Goal: Task Accomplishment & Management: Manage account settings

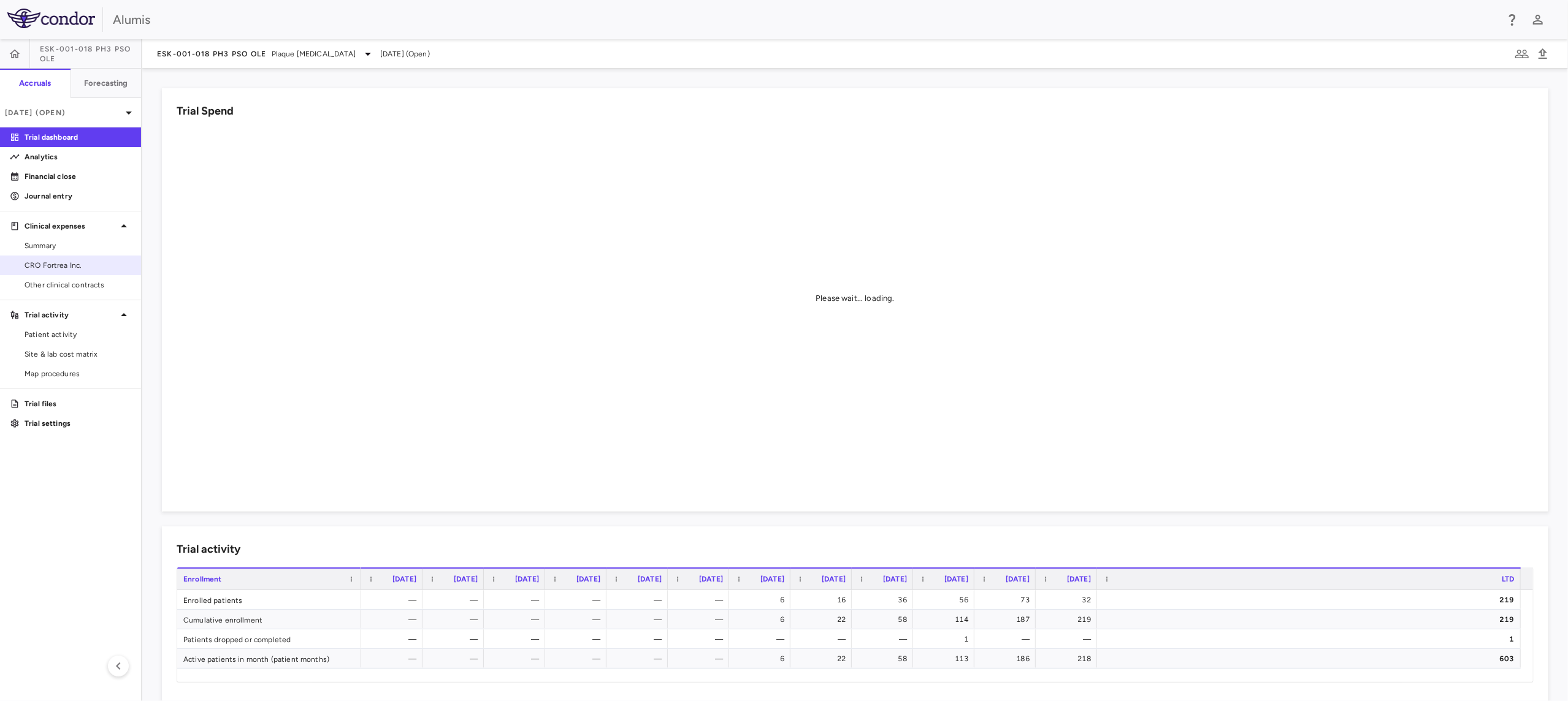
click at [66, 267] on span "CRO Fortrea Inc." at bounding box center [78, 265] width 107 height 11
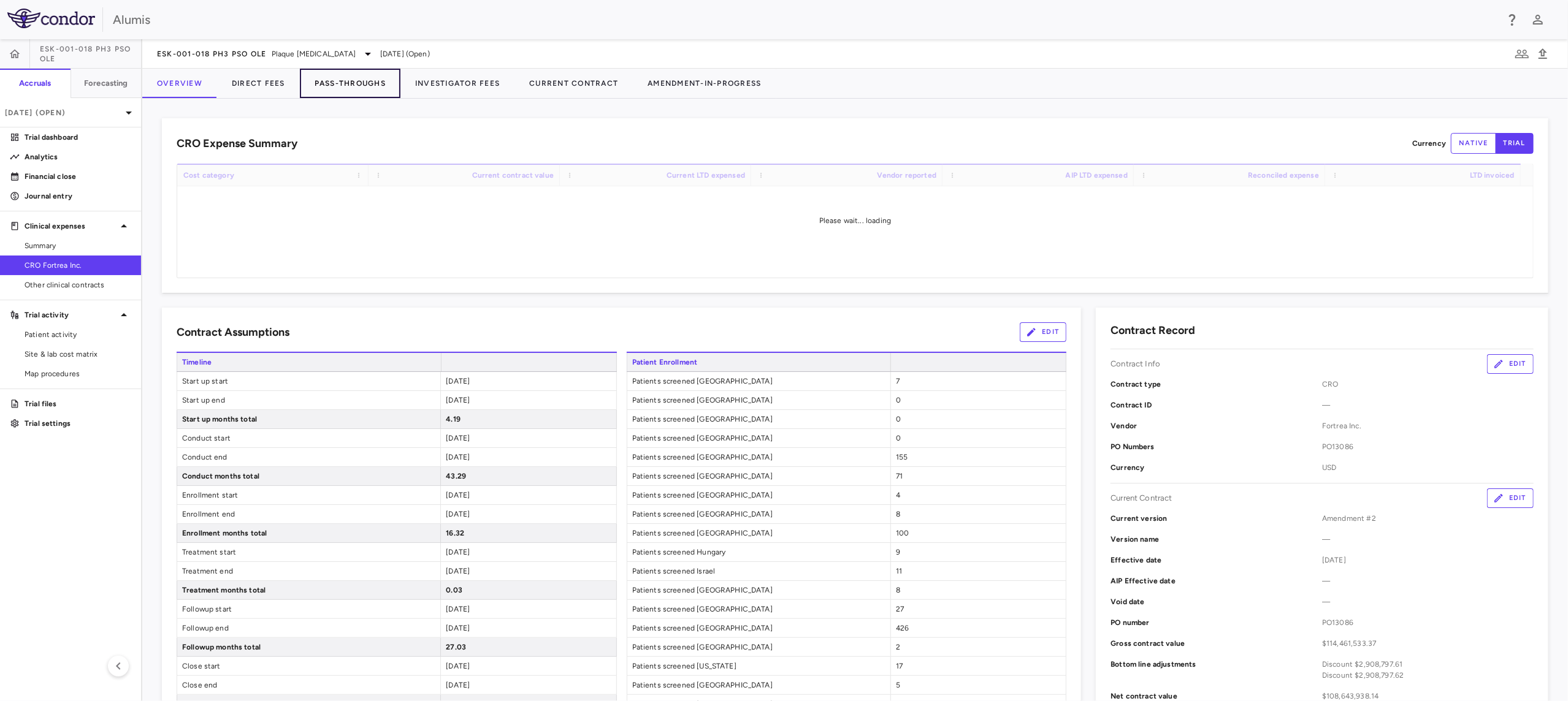
click at [350, 96] on button "Pass-Throughs" at bounding box center [350, 83] width 101 height 29
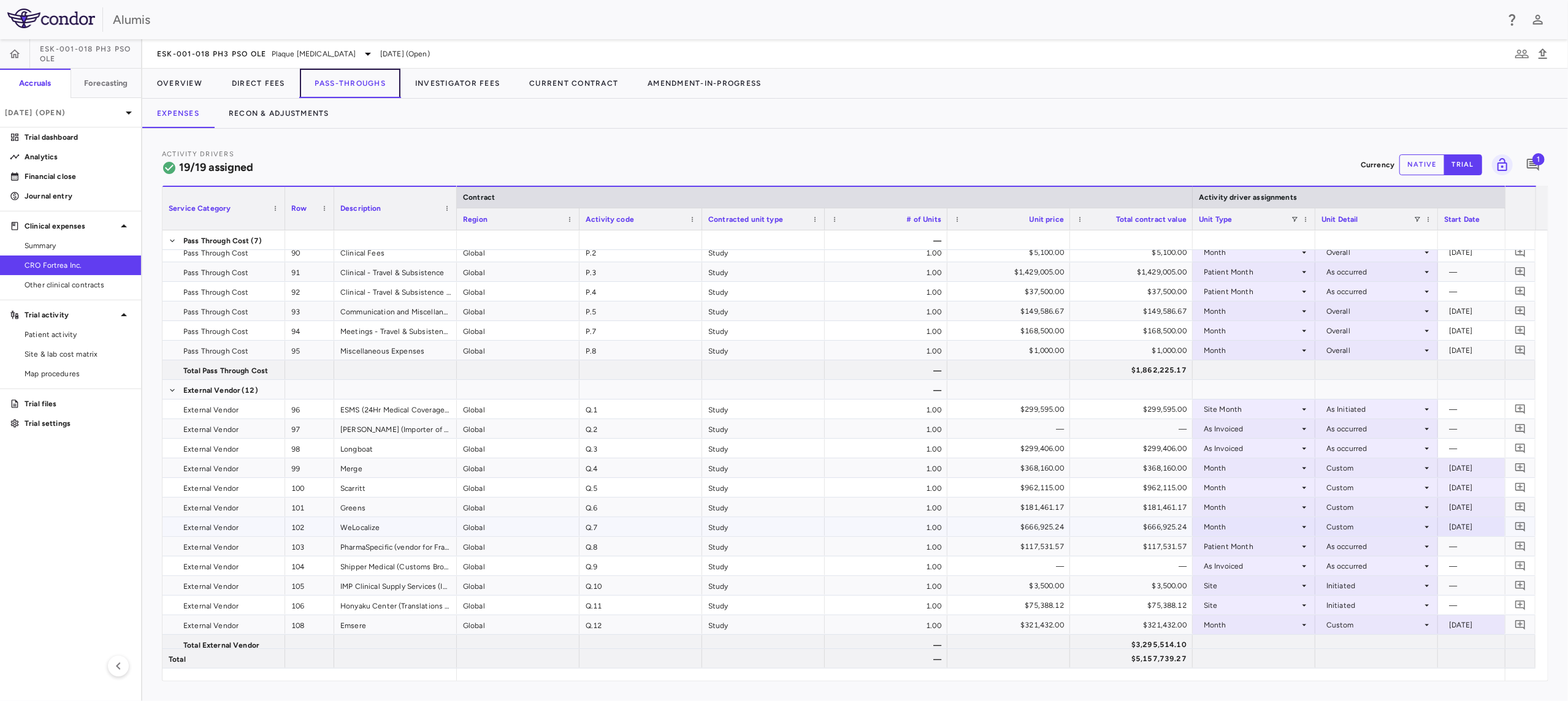
scroll to position [32, 0]
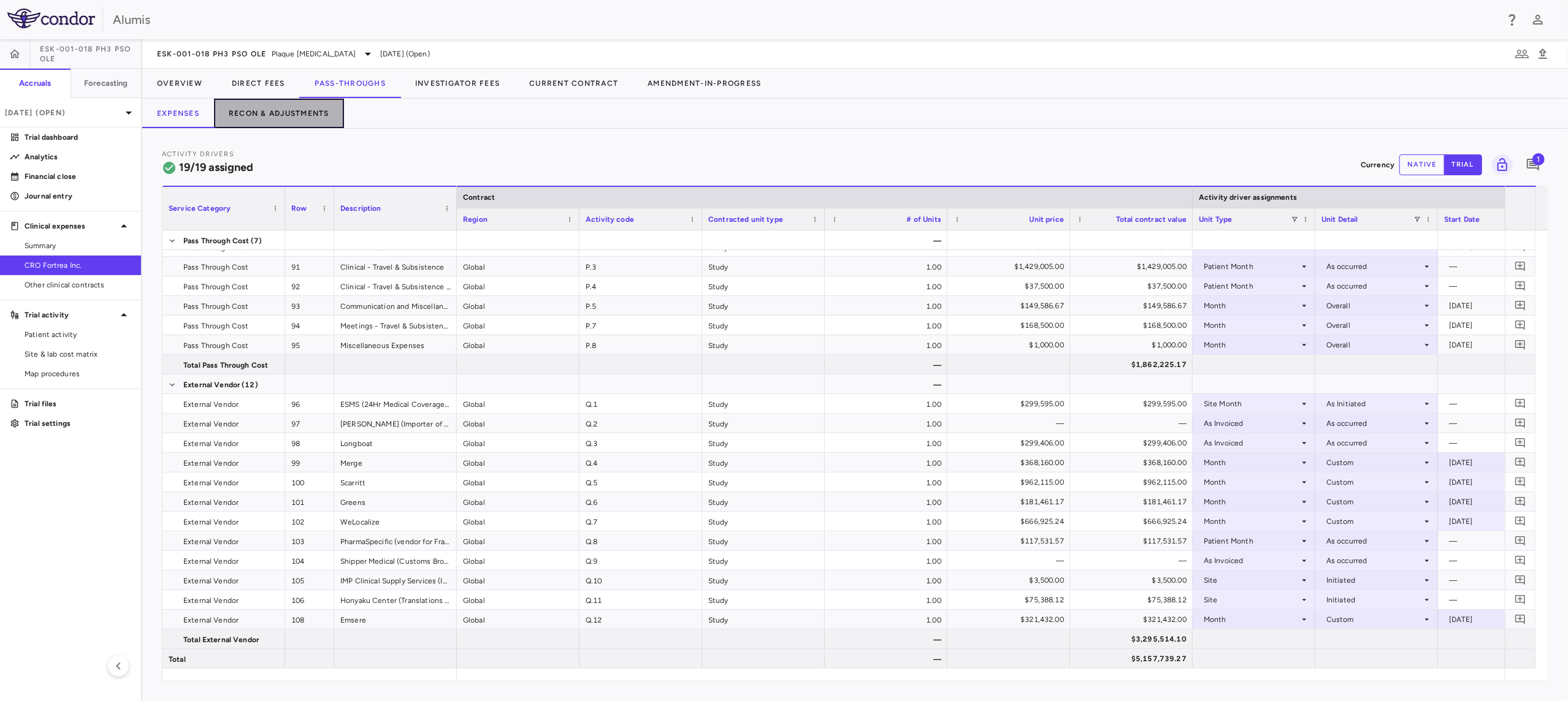
click at [312, 122] on button "Recon & Adjustments" at bounding box center [279, 113] width 130 height 29
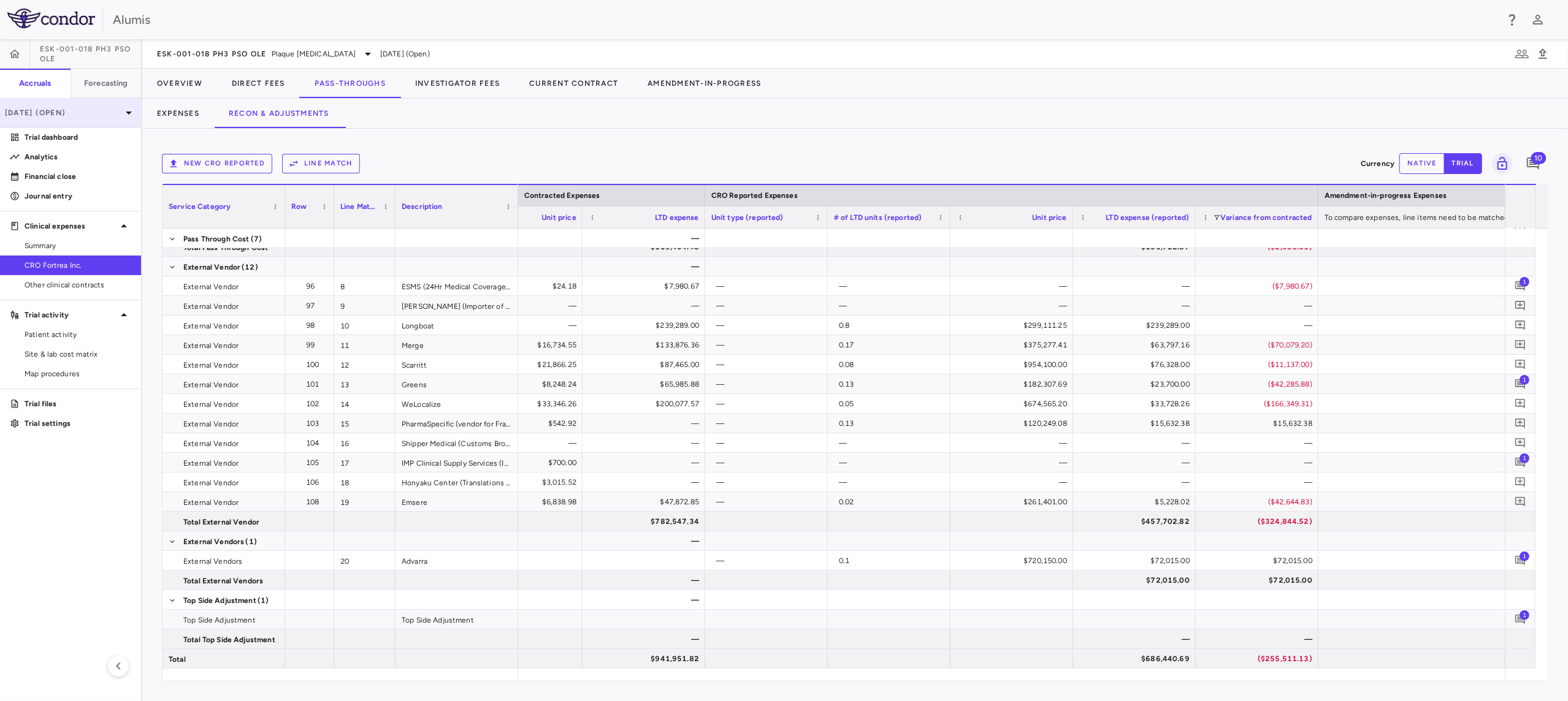
click at [69, 113] on p "[DATE] (Open)" at bounding box center [63, 113] width 117 height 11
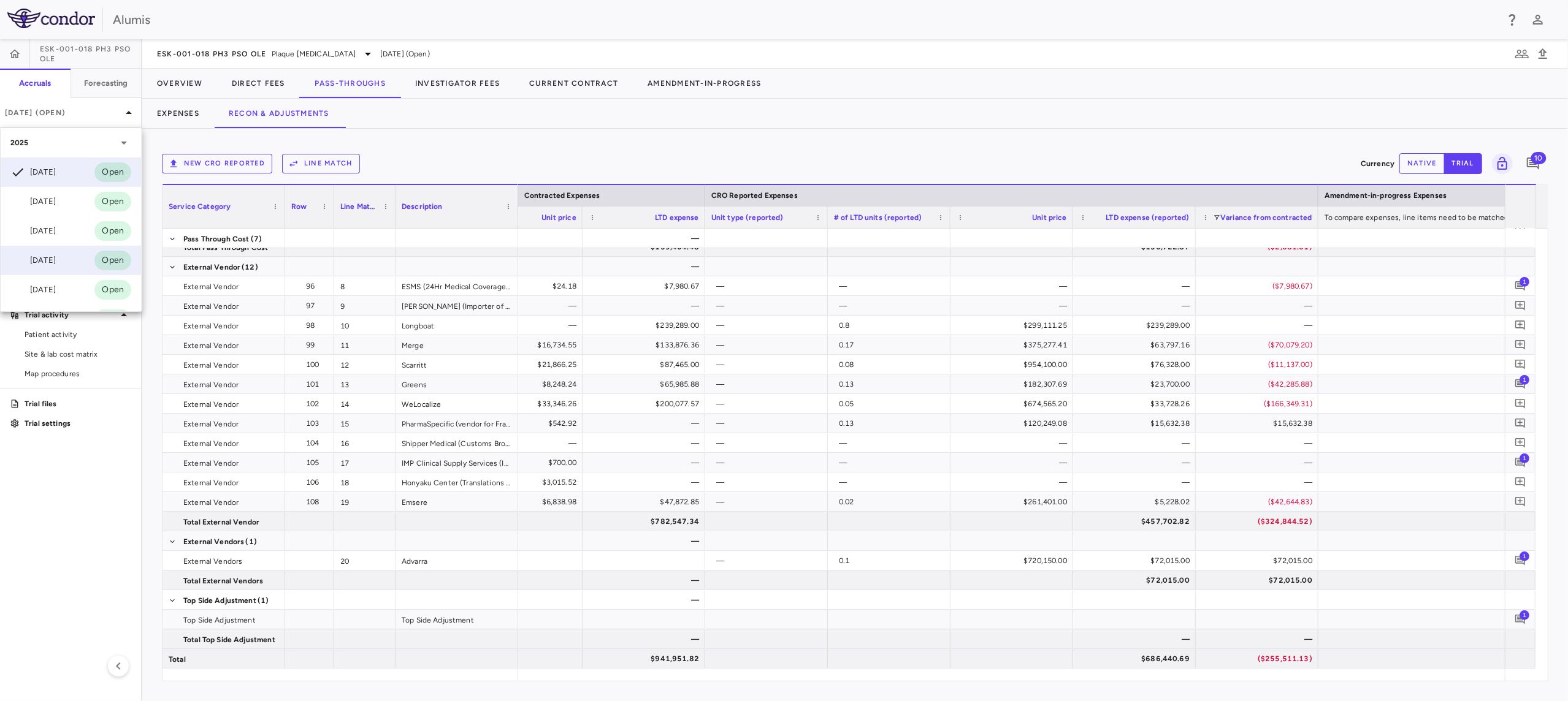
click at [56, 258] on div "[DATE]" at bounding box center [33, 261] width 46 height 15
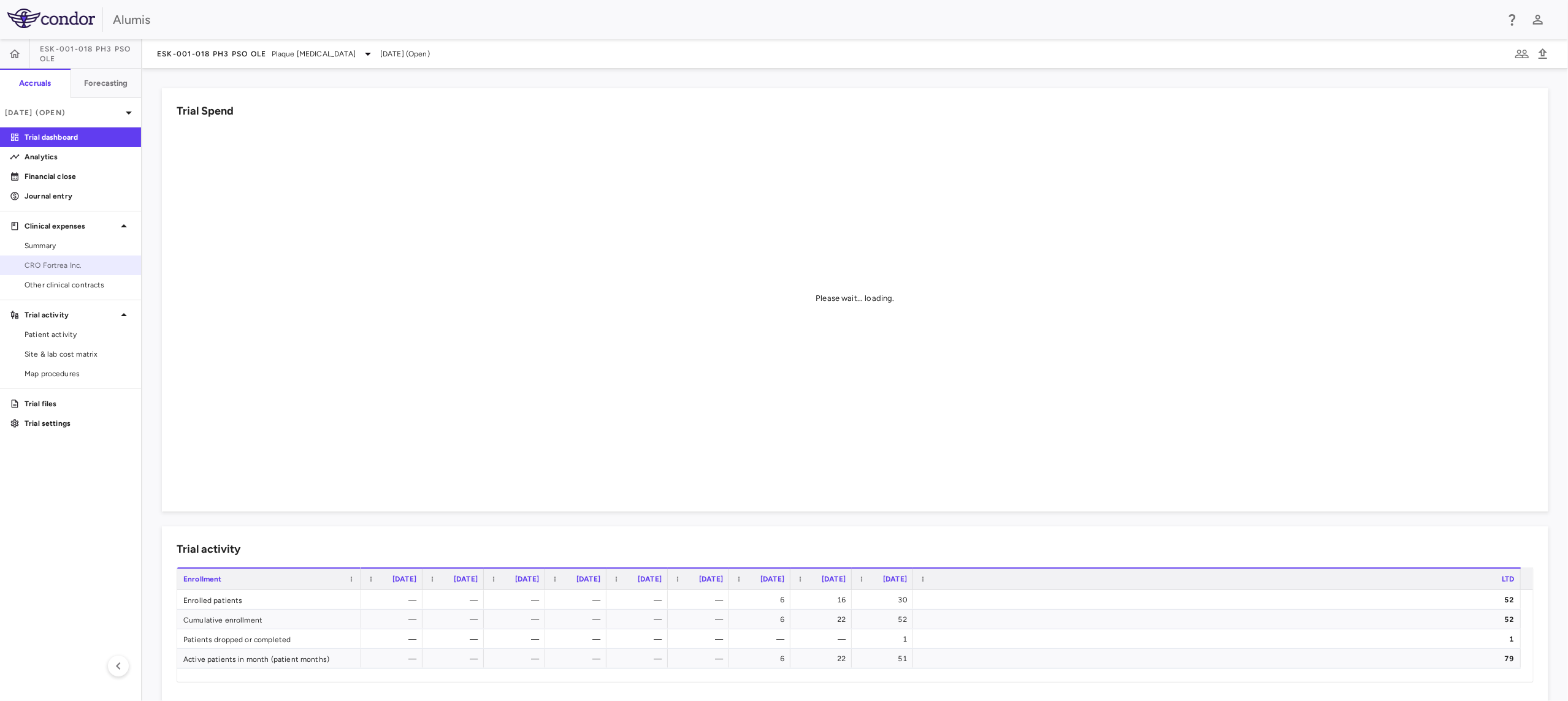
click at [84, 268] on span "CRO Fortrea Inc." at bounding box center [78, 265] width 107 height 11
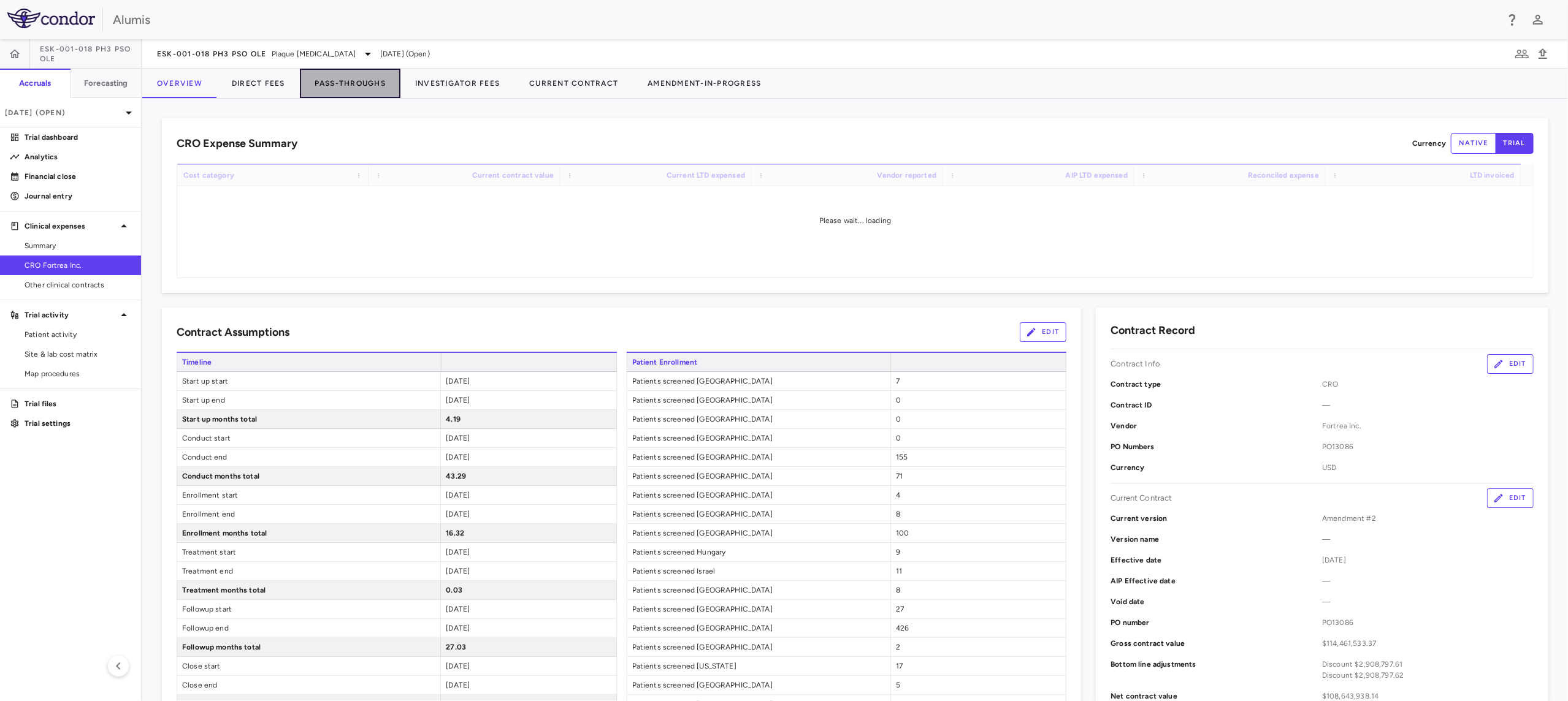
drag, startPoint x: 354, startPoint y: 75, endPoint x: 363, endPoint y: 90, distance: 17.5
click at [354, 75] on button "Pass-Throughs" at bounding box center [350, 83] width 101 height 29
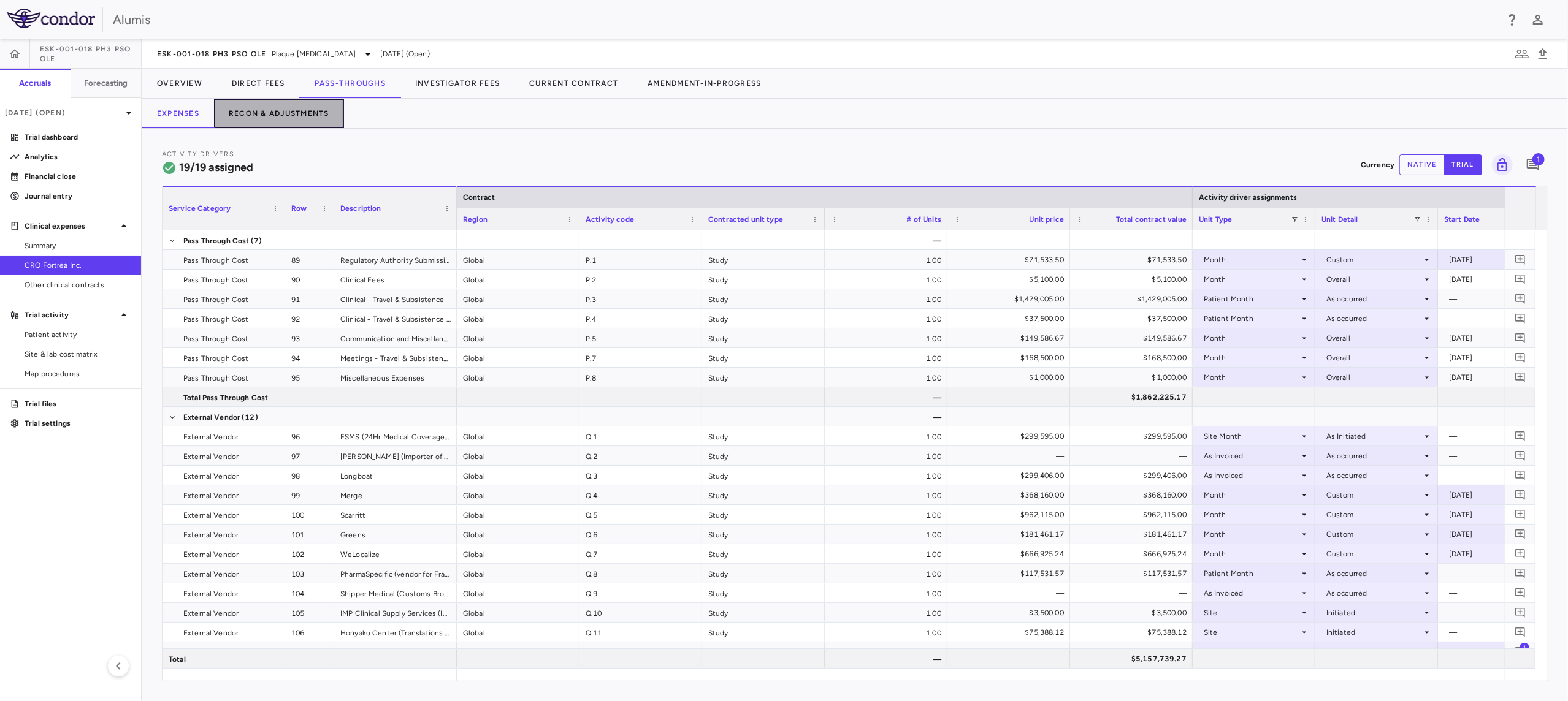
click at [297, 105] on button "Recon & Adjustments" at bounding box center [279, 113] width 130 height 29
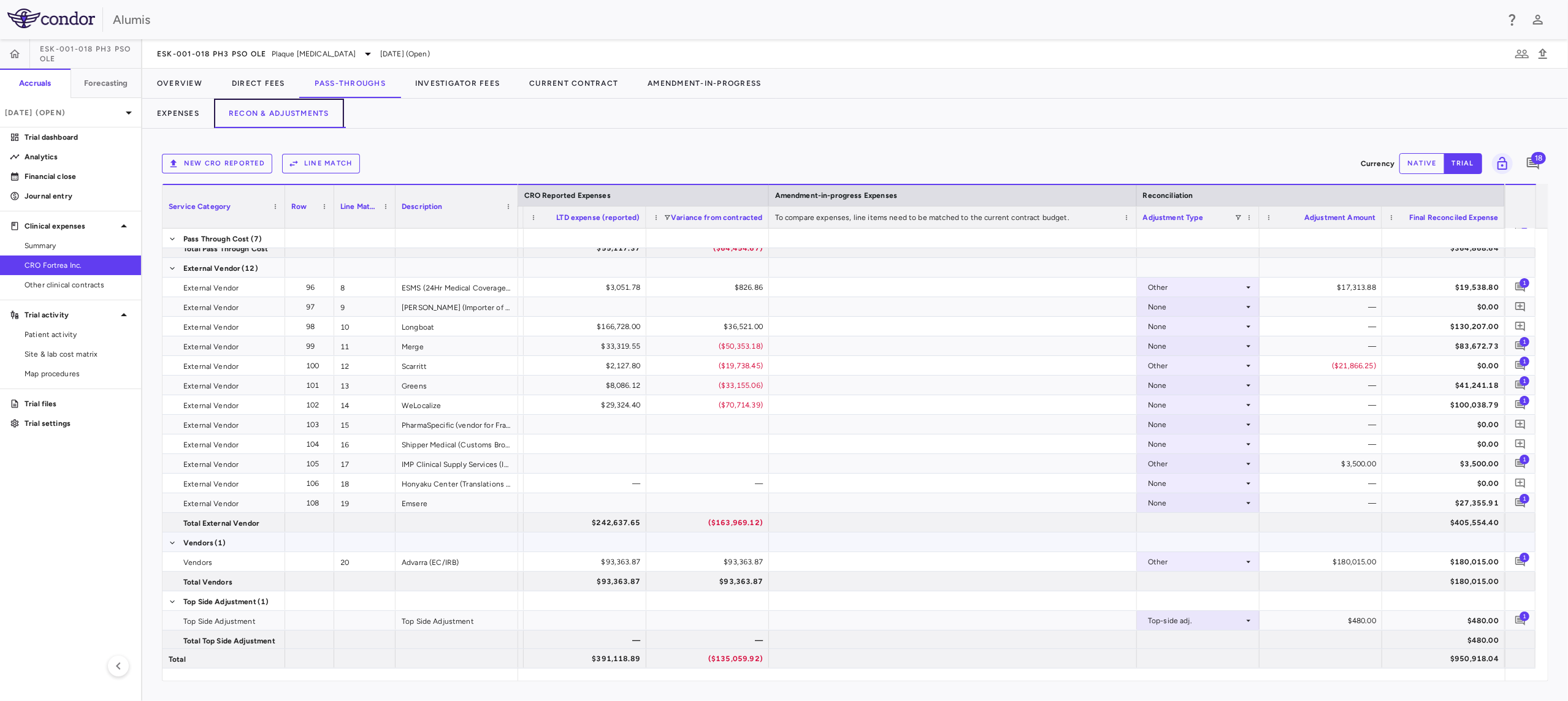
scroll to position [149, 0]
click at [90, 582] on aside "ESK-001-018 Ph3 PsO OLE Accruals Forecasting [DATE] (Open) Trial dashboard Anal…" at bounding box center [71, 370] width 142 height 661
click at [459, 150] on div "New CRO reported Line Match Currency native trial 18" at bounding box center [855, 163] width 1386 height 31
click at [388, 138] on div "New CRO reported Line Match Currency native trial 18 Service Category Drag here…" at bounding box center [855, 414] width 1425 height 573
click at [94, 113] on p "[DATE] (Open)" at bounding box center [63, 113] width 117 height 11
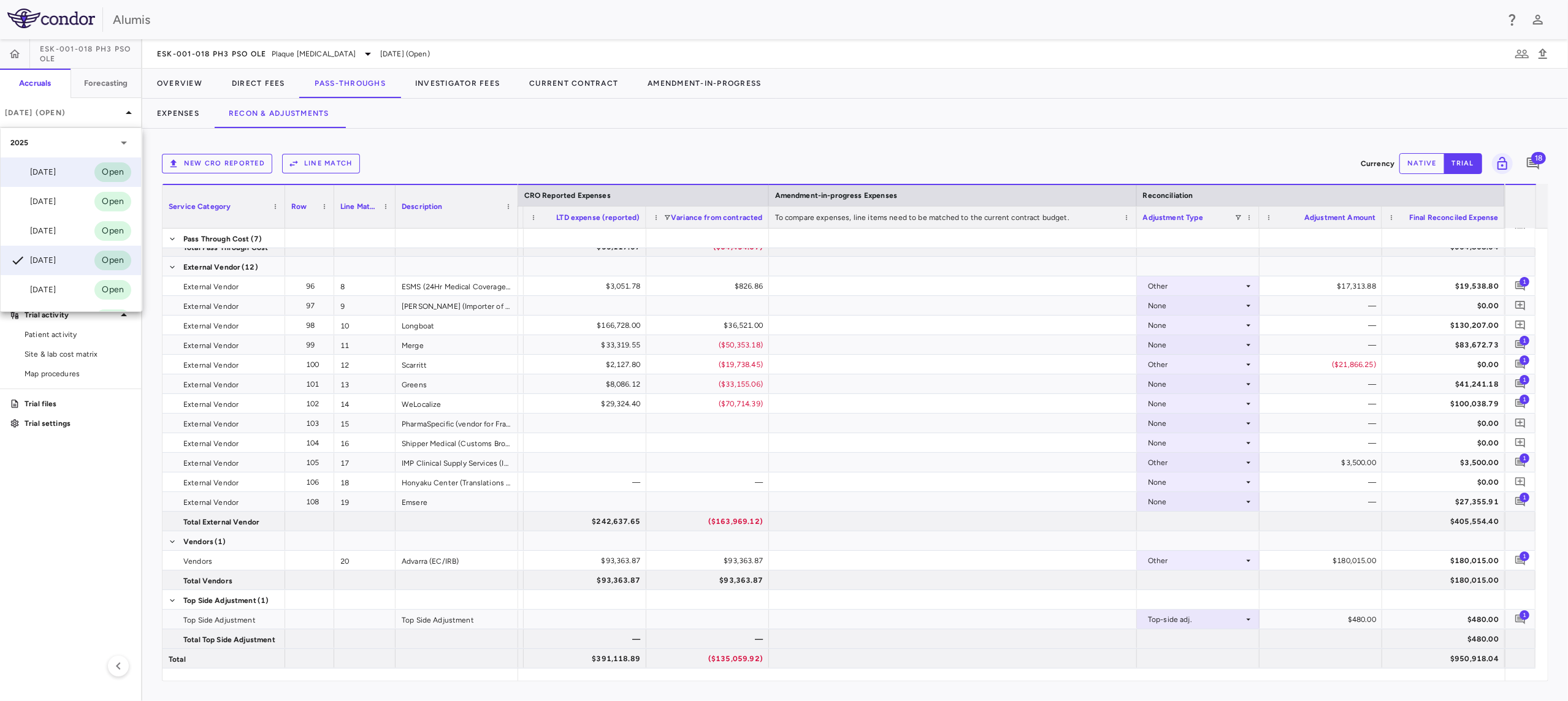
click at [64, 166] on div "[DATE] Open" at bounding box center [71, 172] width 140 height 29
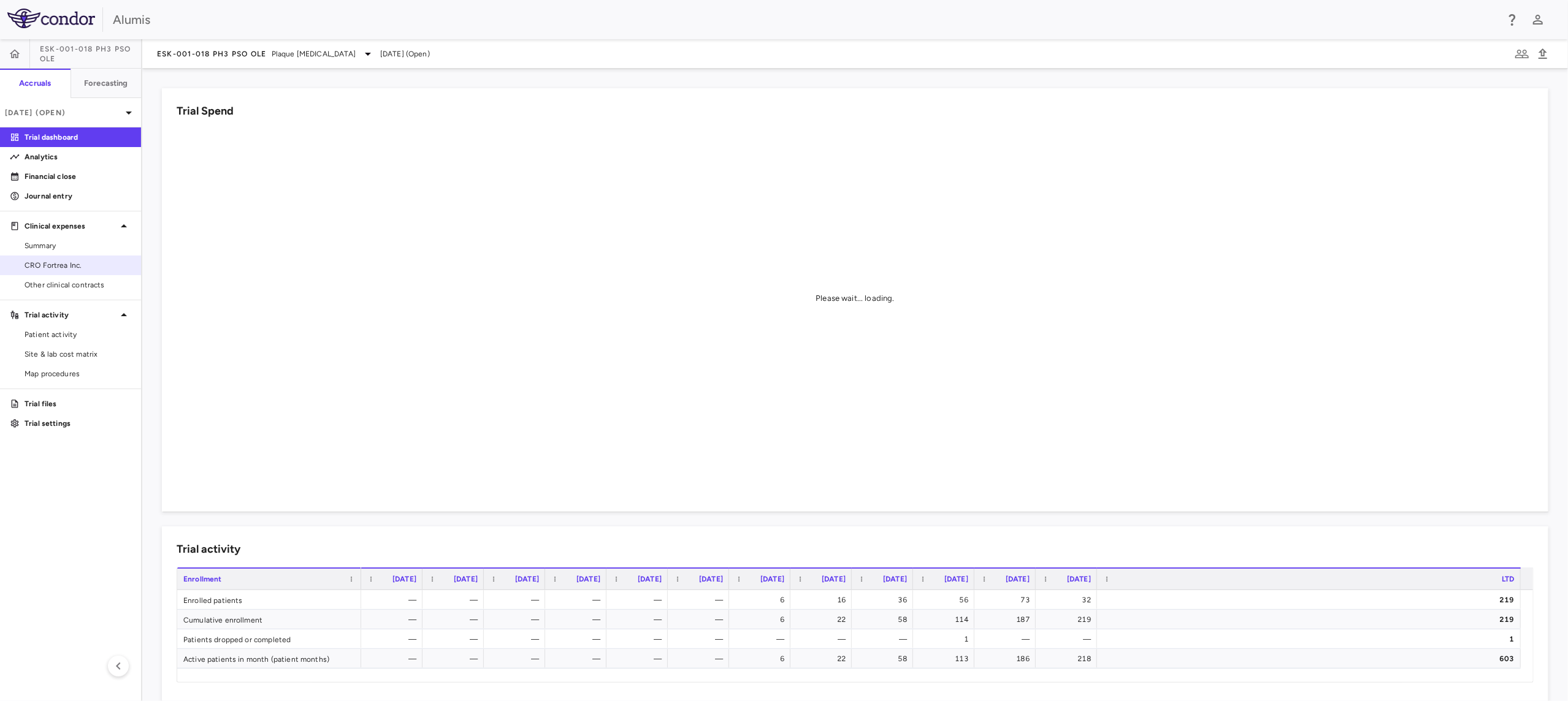
click at [72, 268] on span "CRO Fortrea Inc." at bounding box center [78, 265] width 107 height 11
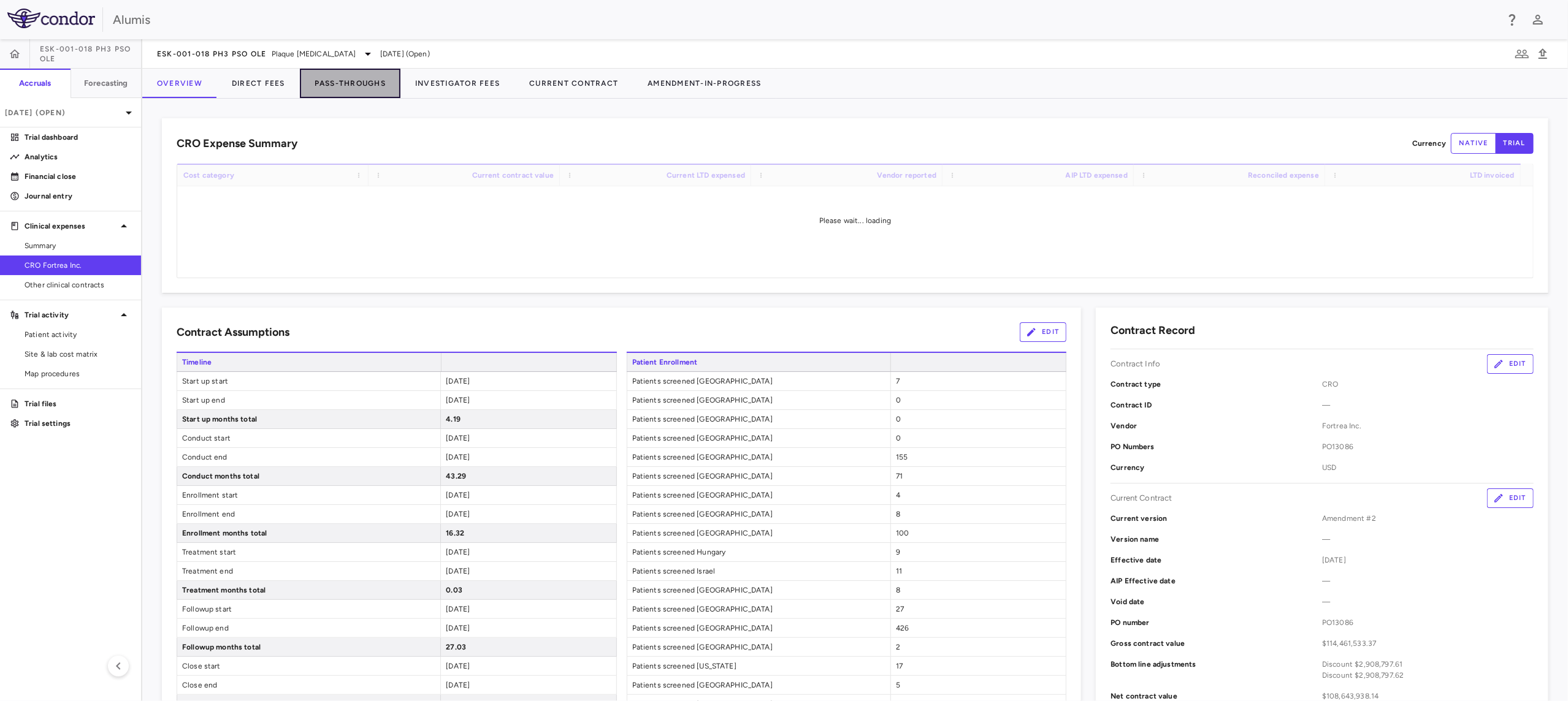
click at [359, 77] on button "Pass-Throughs" at bounding box center [350, 83] width 101 height 29
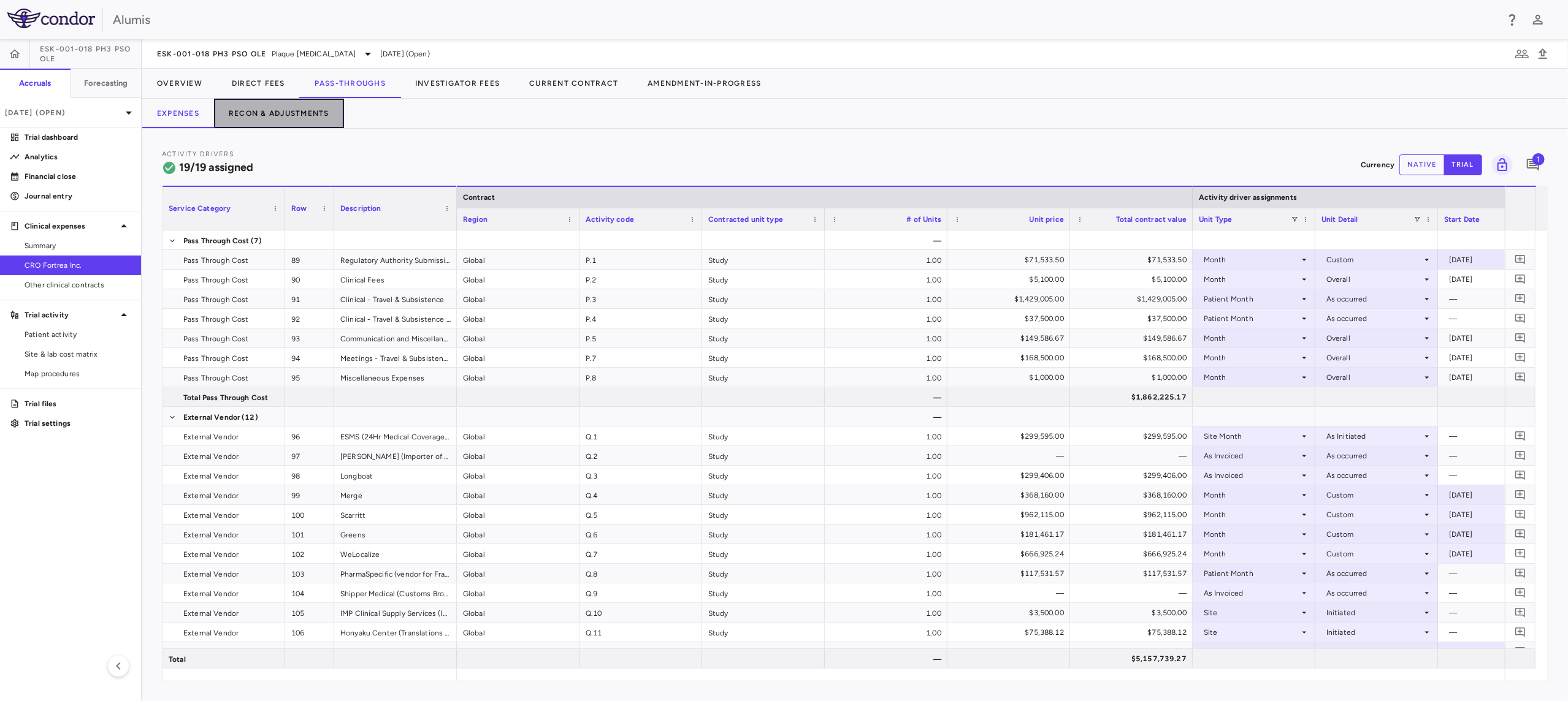
click at [279, 122] on button "Recon & Adjustments" at bounding box center [279, 113] width 130 height 29
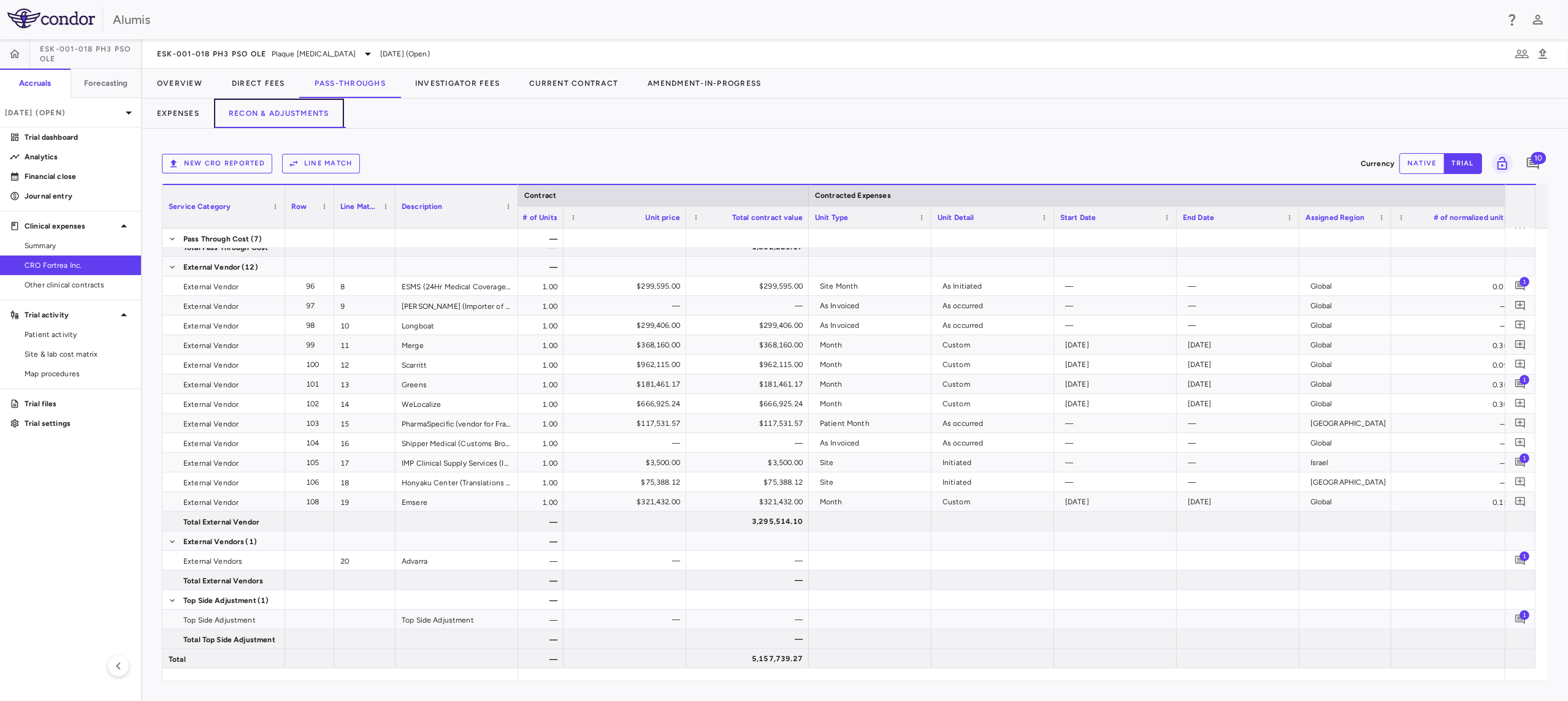
scroll to position [0, 446]
